Goal: Task Accomplishment & Management: Use online tool/utility

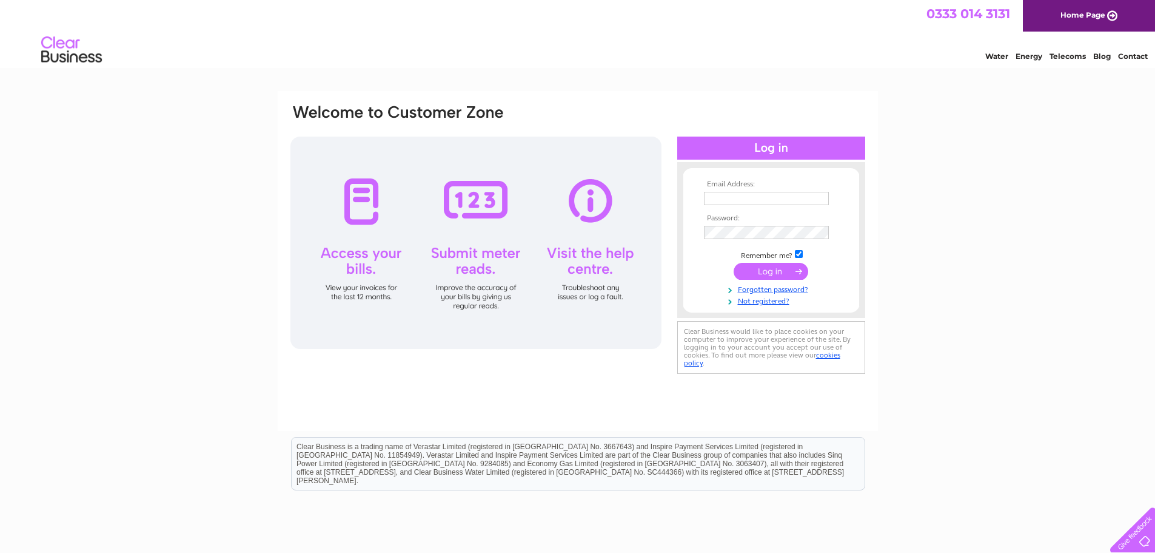
click at [764, 195] on input "text" at bounding box center [766, 198] width 125 height 13
type input "accounts@gsscontracts.com"
click at [734, 263] on input "submit" at bounding box center [771, 271] width 75 height 17
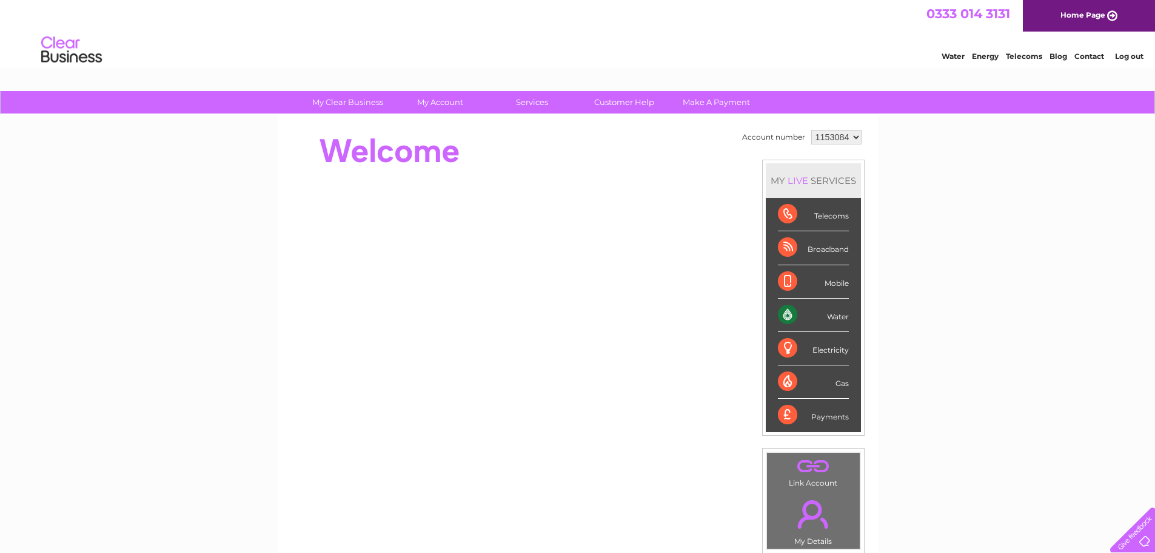
click at [832, 318] on div "Water" at bounding box center [813, 314] width 71 height 33
click at [786, 316] on div "Water" at bounding box center [813, 314] width 71 height 33
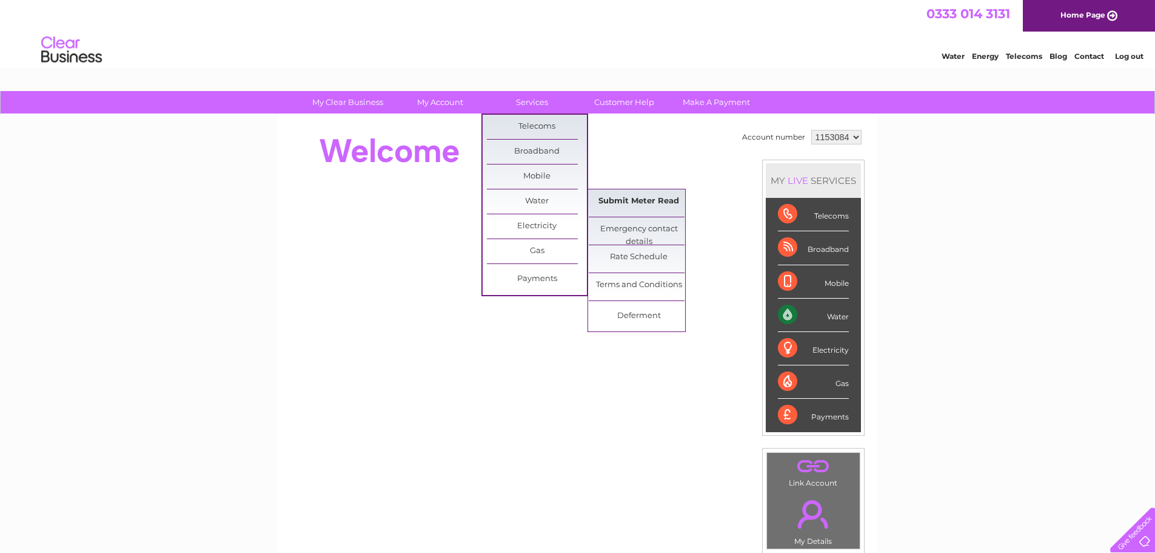
click at [649, 198] on link "Submit Meter Read" at bounding box center [639, 201] width 100 height 24
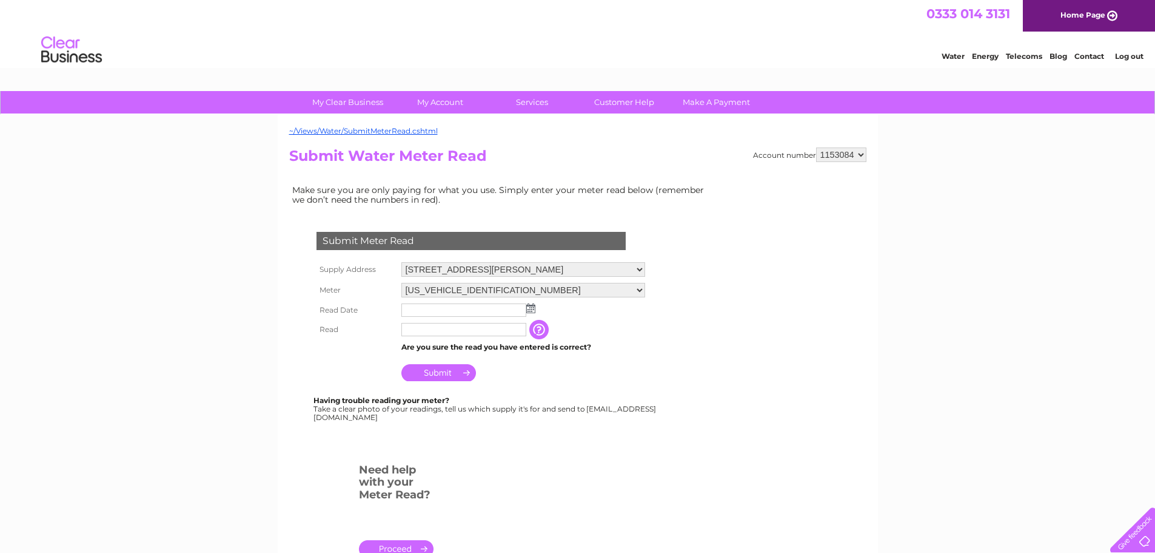
click at [462, 316] on input "text" at bounding box center [463, 309] width 125 height 13
click at [529, 308] on img at bounding box center [532, 309] width 9 height 10
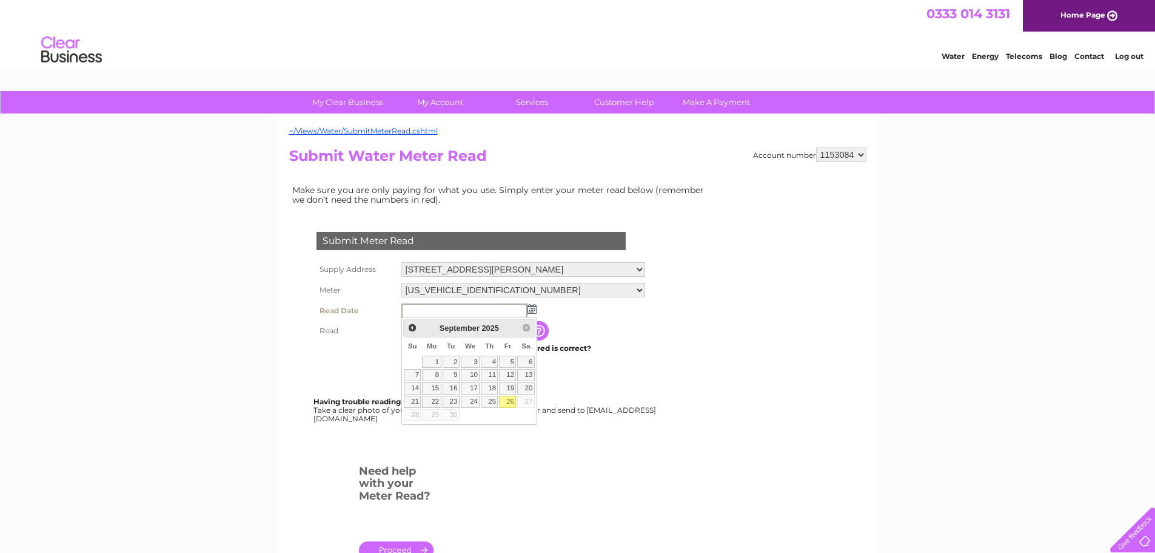
click at [511, 404] on link "26" at bounding box center [507, 401] width 17 height 12
type input "[DATE]"
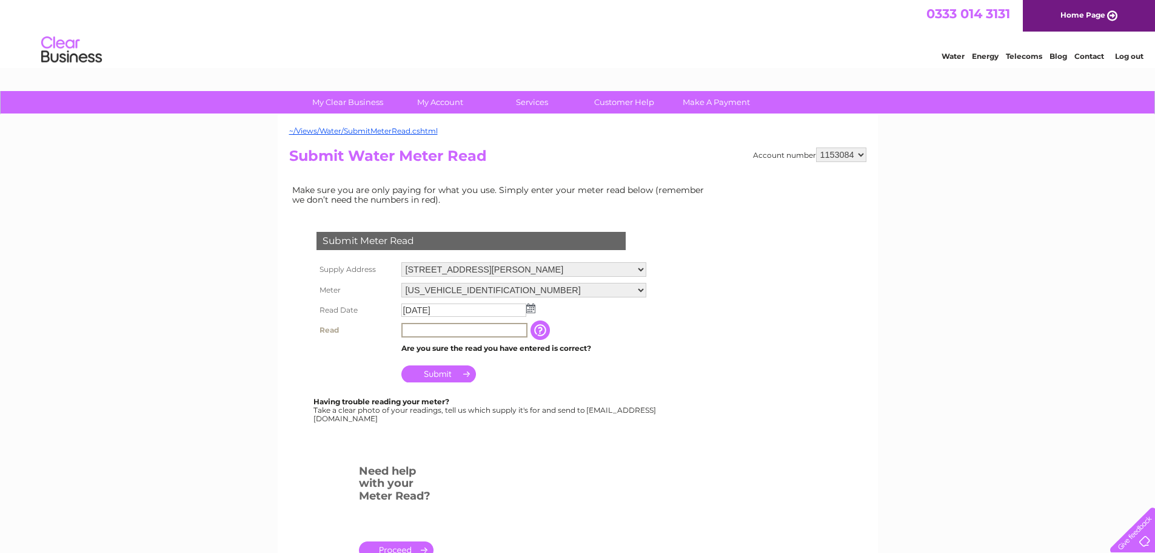
click at [446, 331] on input "text" at bounding box center [464, 330] width 126 height 15
type input "815"
click at [598, 397] on div "Submit Meter Read Supply Address [STREET_ADDRESS][PERSON_NAME] Meter [US_VEHICL…" at bounding box center [473, 320] width 369 height 201
click at [411, 369] on input "Submit" at bounding box center [438, 372] width 75 height 17
